Goal: Transaction & Acquisition: Purchase product/service

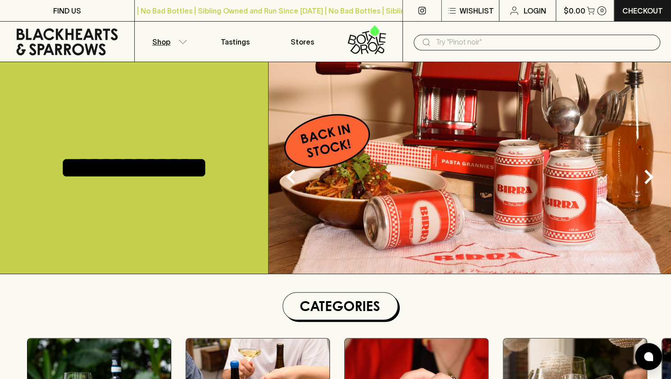
click at [181, 45] on button "Shop" at bounding box center [168, 42] width 67 height 40
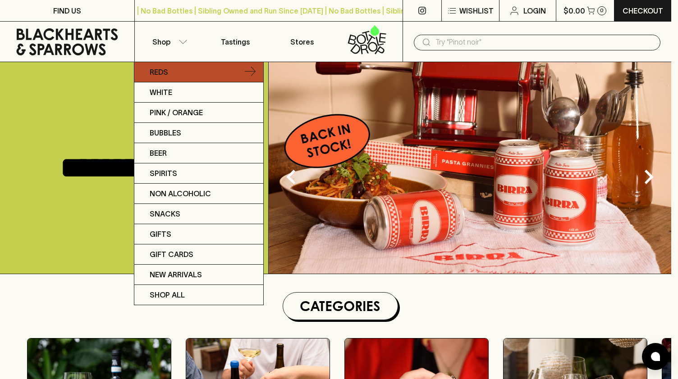
click at [254, 70] on icon at bounding box center [250, 72] width 11 height 11
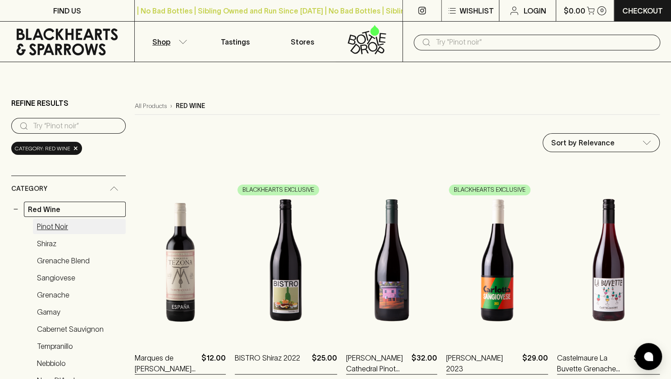
click at [70, 225] on link "Pinot Noir" at bounding box center [79, 226] width 93 height 15
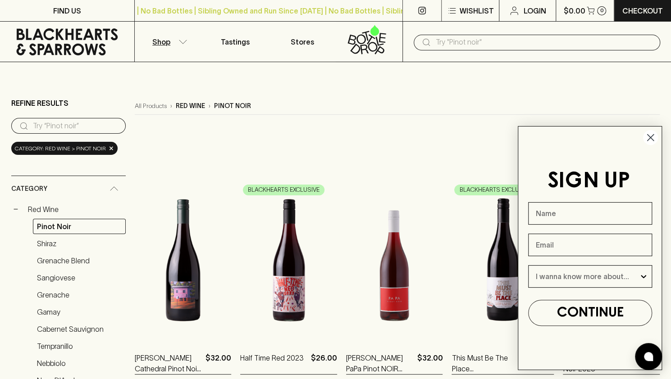
click at [650, 138] on circle "Close dialog" at bounding box center [650, 137] width 15 height 15
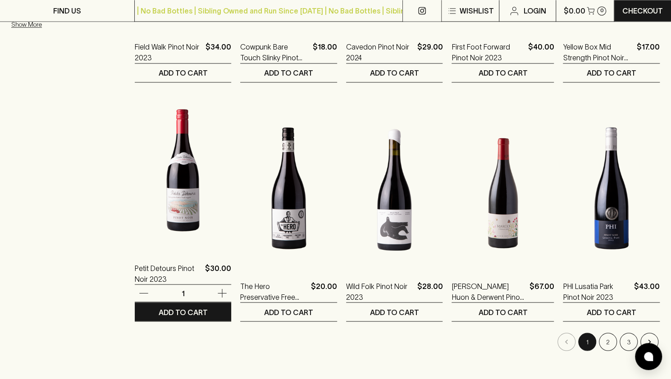
scroll to position [856, 0]
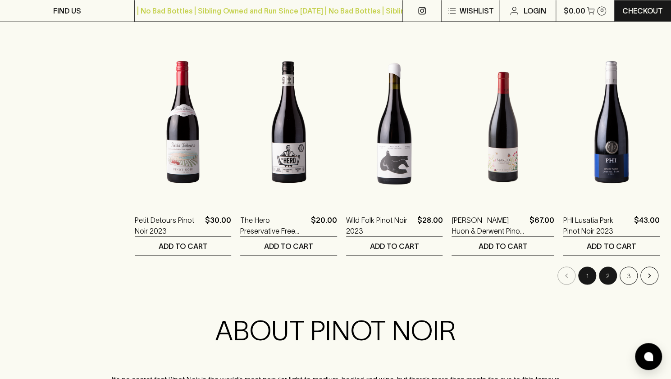
click at [606, 273] on button "2" at bounding box center [608, 276] width 18 height 18
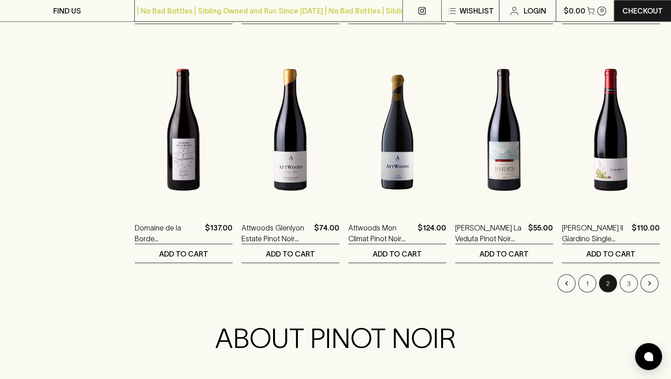
scroll to position [856, 0]
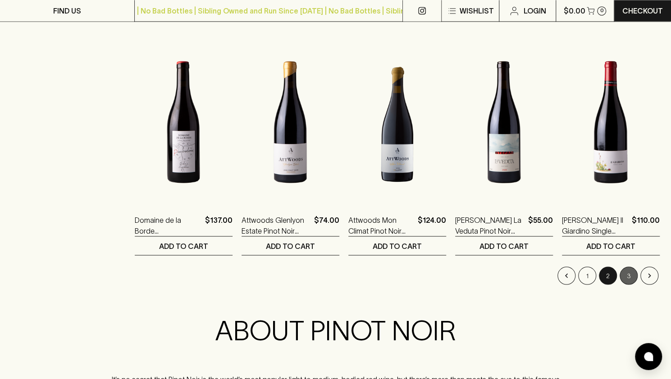
click at [634, 277] on button "3" at bounding box center [629, 276] width 18 height 18
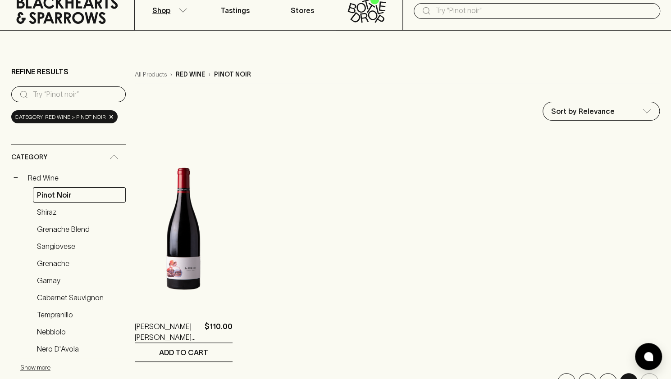
scroll to position [45, 0]
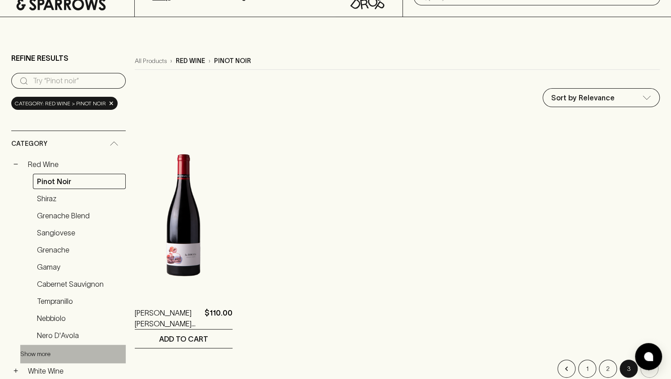
click at [39, 349] on button "Show more" at bounding box center [79, 354] width 118 height 18
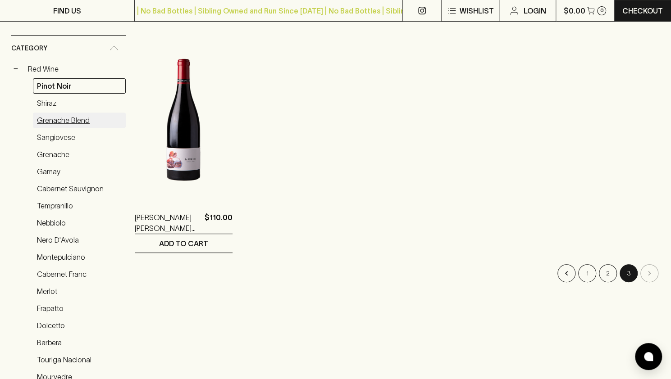
scroll to position [0, 0]
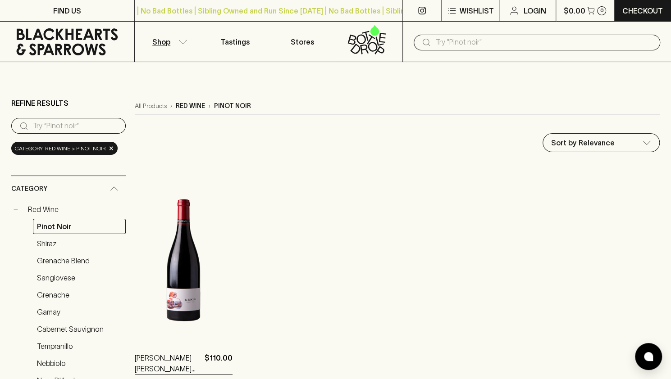
click at [68, 125] on input "search" at bounding box center [76, 126] width 86 height 14
click at [476, 45] on input "text" at bounding box center [544, 42] width 218 height 14
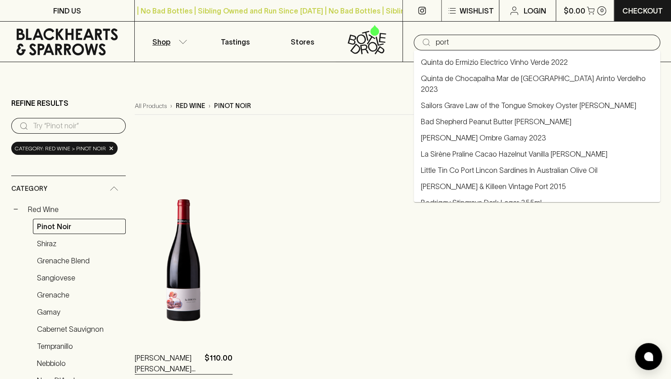
type input "port"
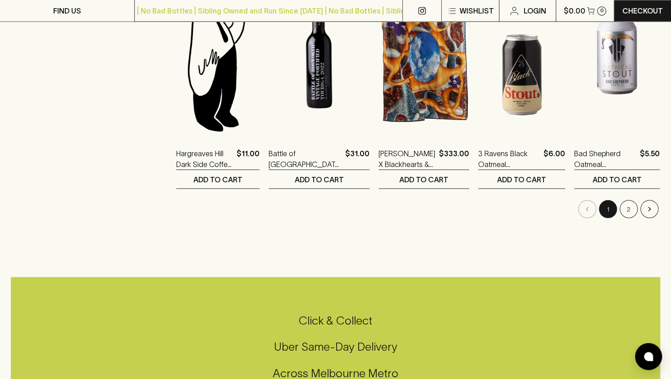
scroll to position [946, 0]
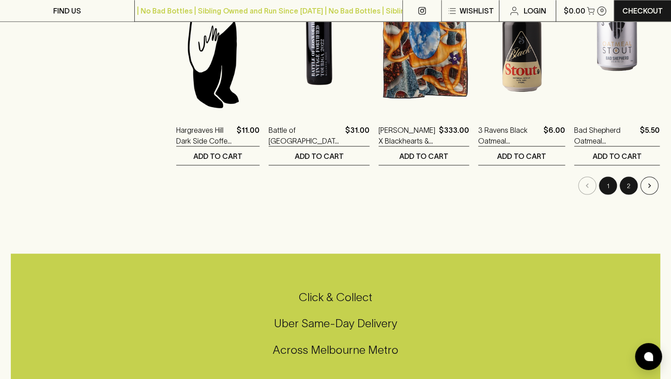
click at [635, 189] on button "2" at bounding box center [629, 186] width 18 height 18
